Goal: Find specific page/section: Find specific page/section

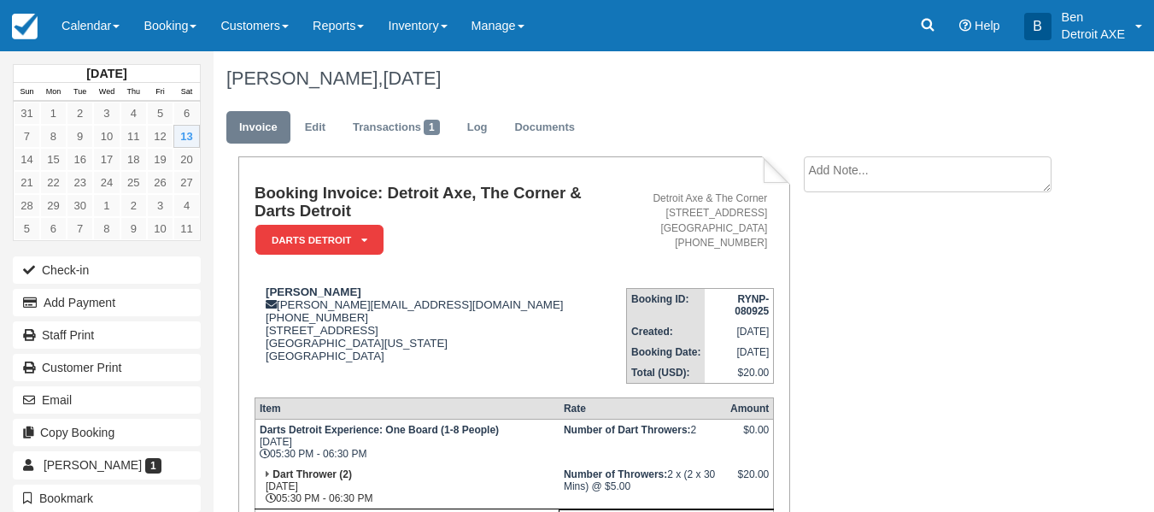
scroll to position [235, 0]
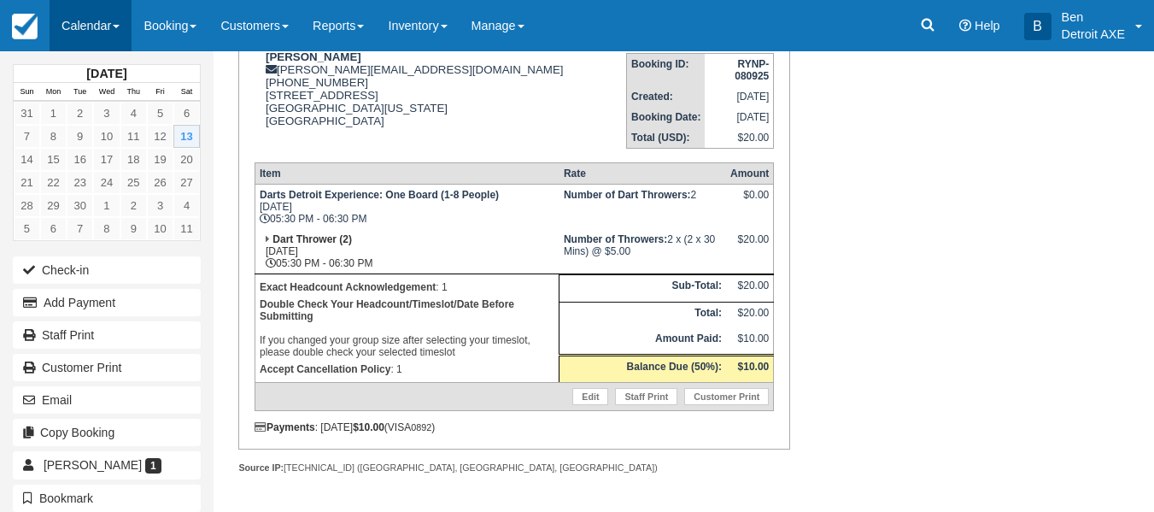
click at [89, 17] on link "Calendar" at bounding box center [91, 25] width 82 height 51
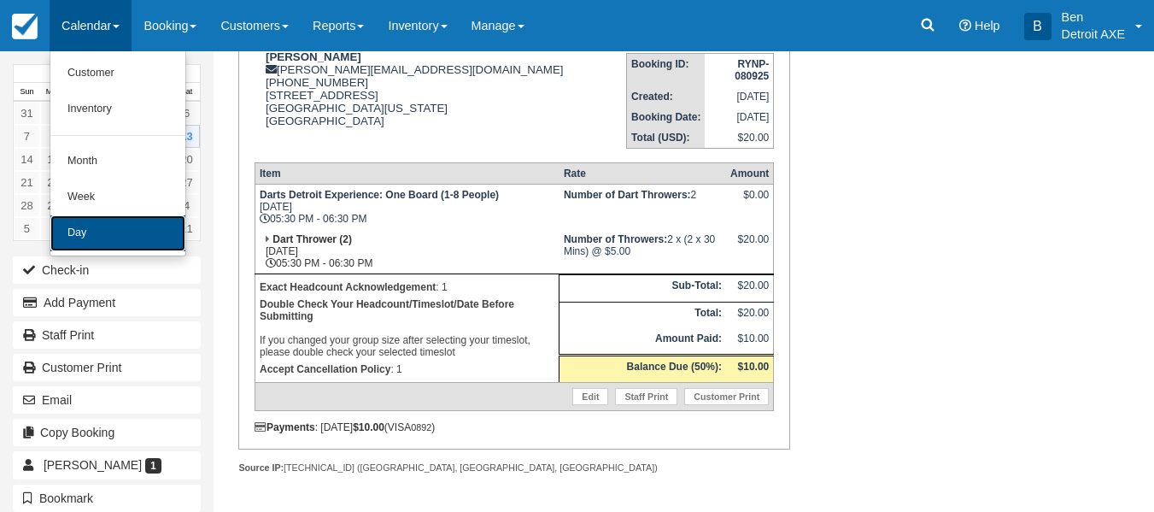
click at [109, 221] on link "Day" at bounding box center [117, 233] width 135 height 36
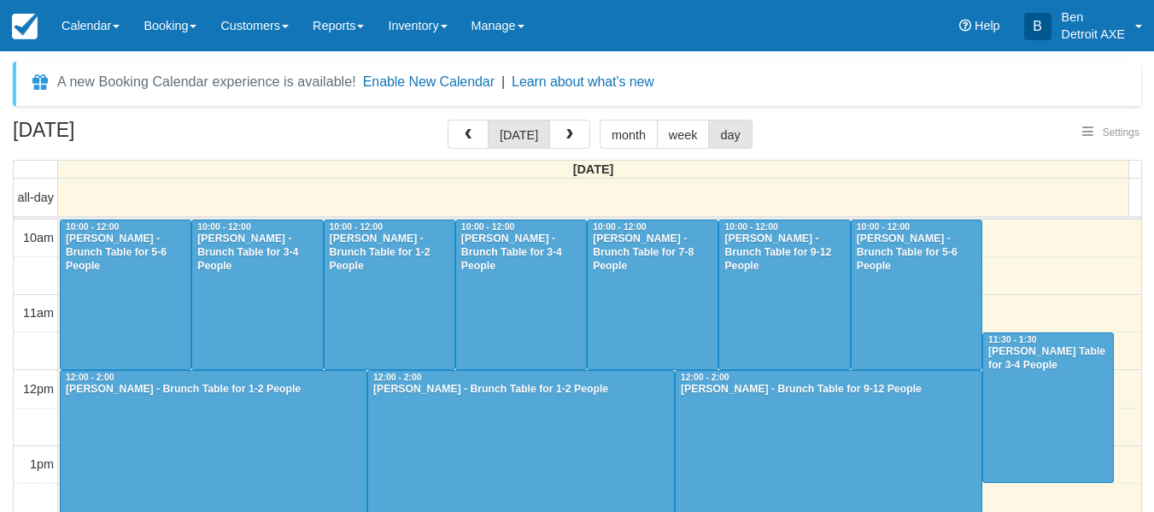
select select
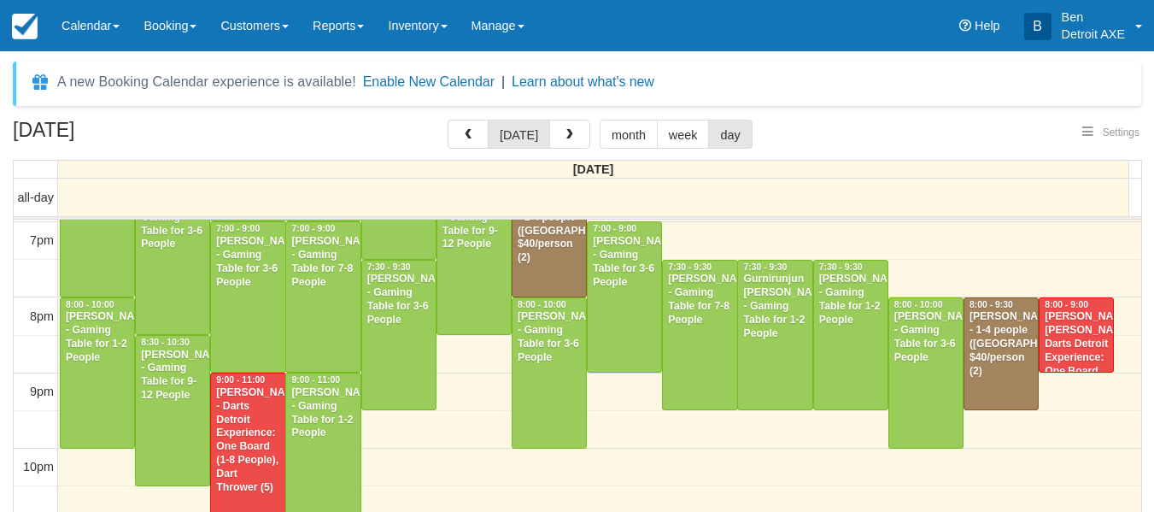
select select
click at [542, 265] on div "Jeffrey Popovich - 1-4 people (Shared Arena) $40/person (2)" at bounding box center [549, 230] width 65 height 67
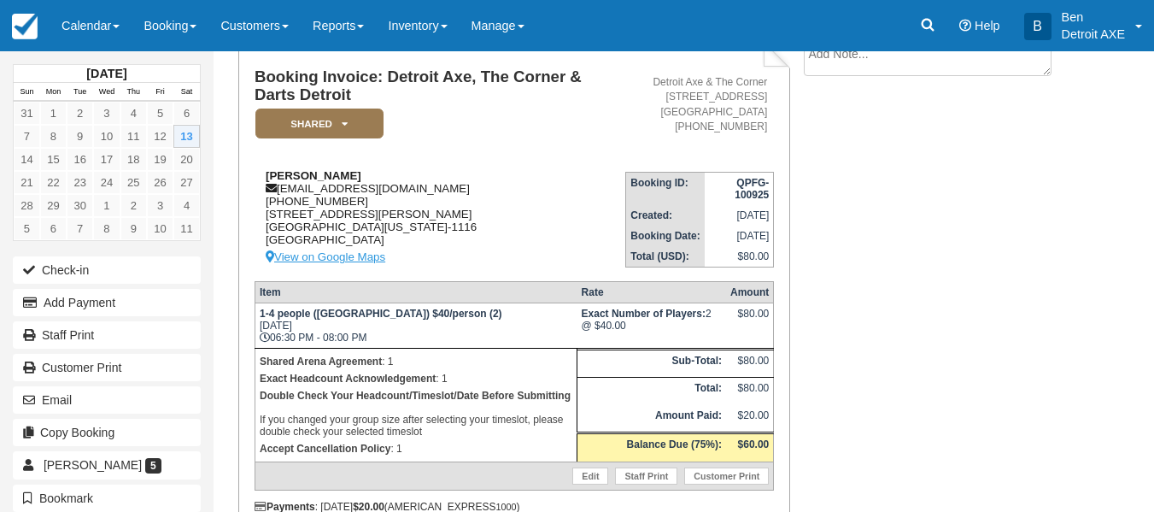
scroll to position [119, 0]
